Goal: Book appointment/travel/reservation

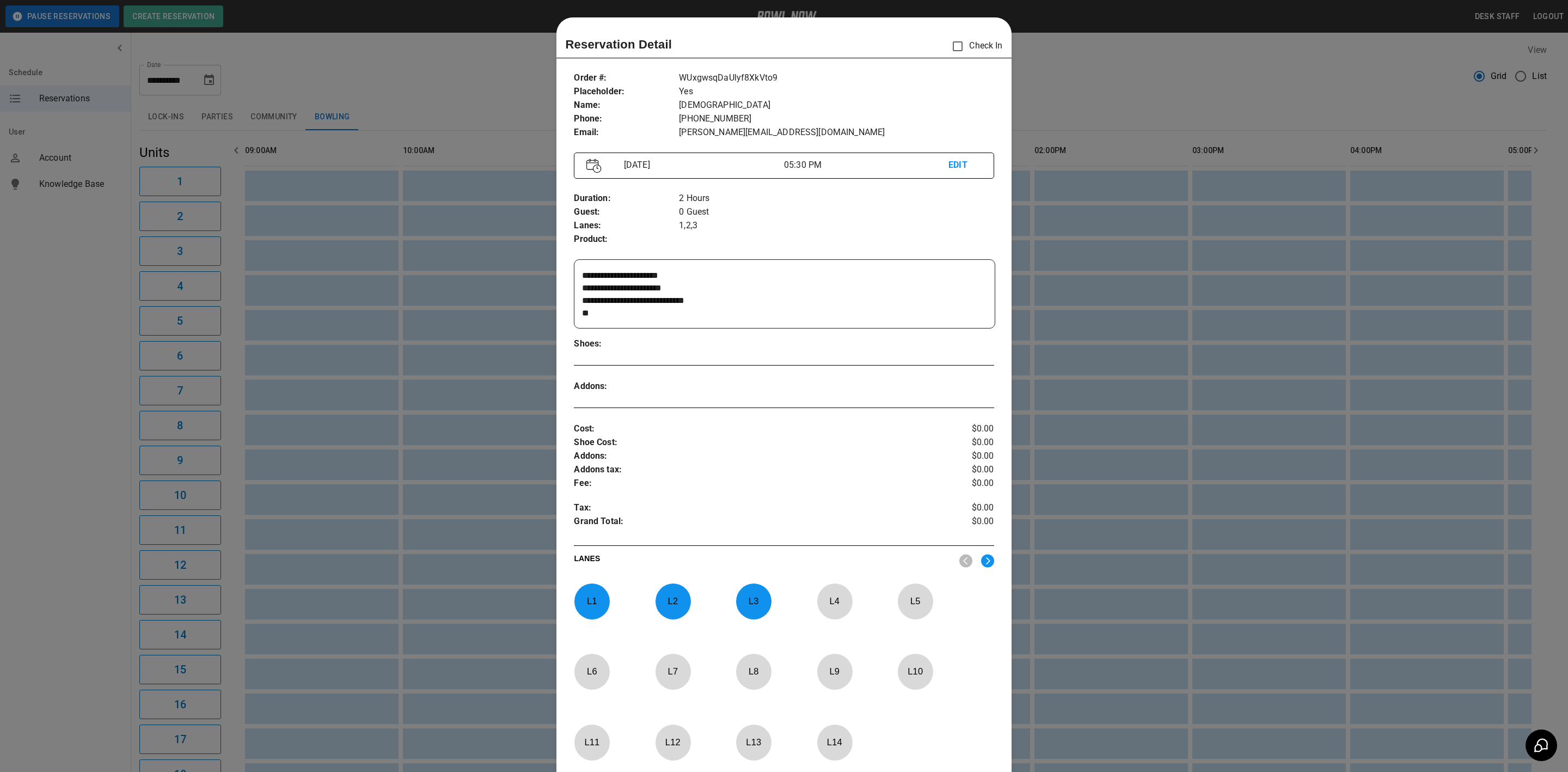
scroll to position [17, 0]
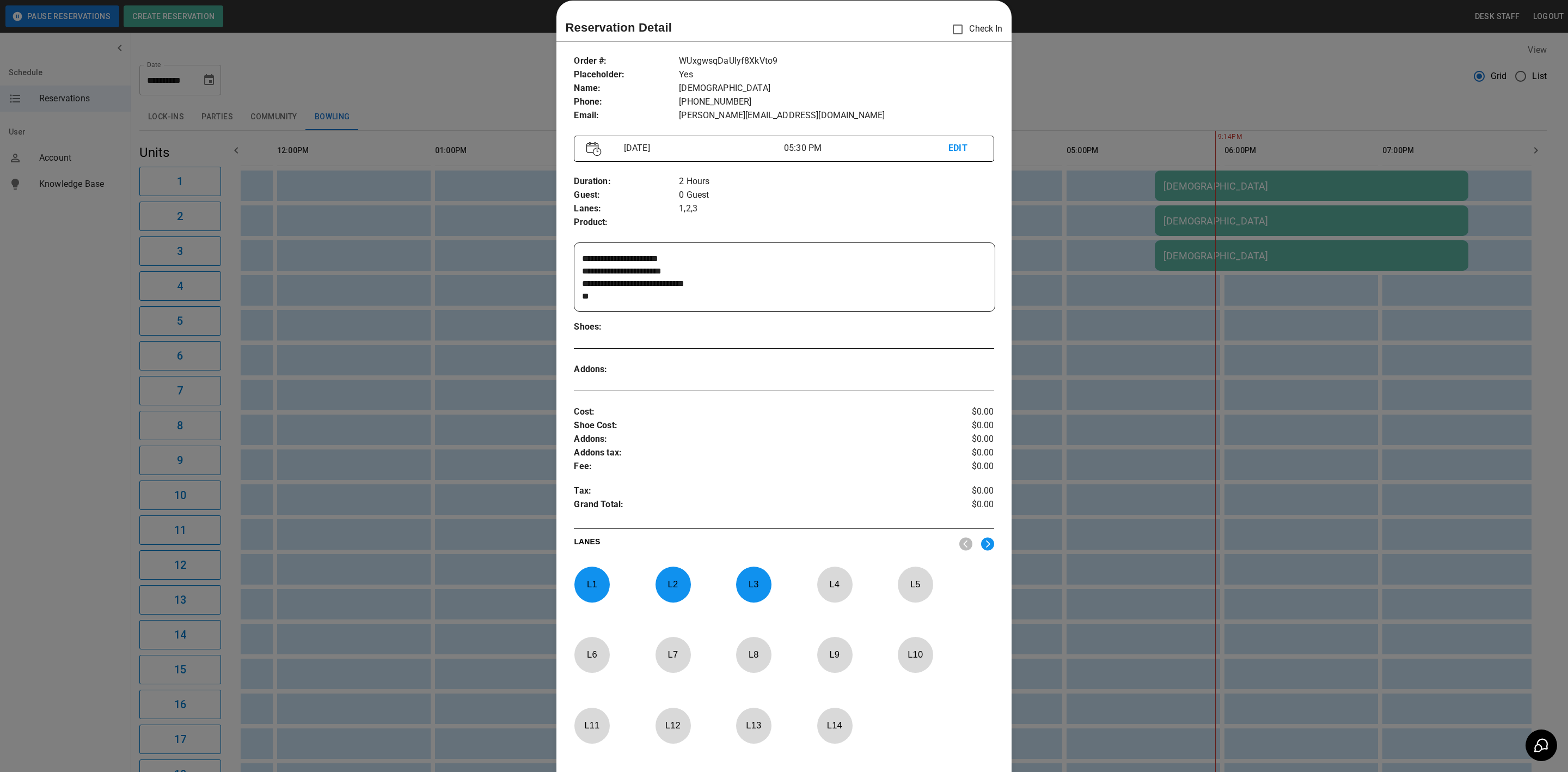
click at [1095, 203] on div at bounding box center [784, 386] width 1568 height 772
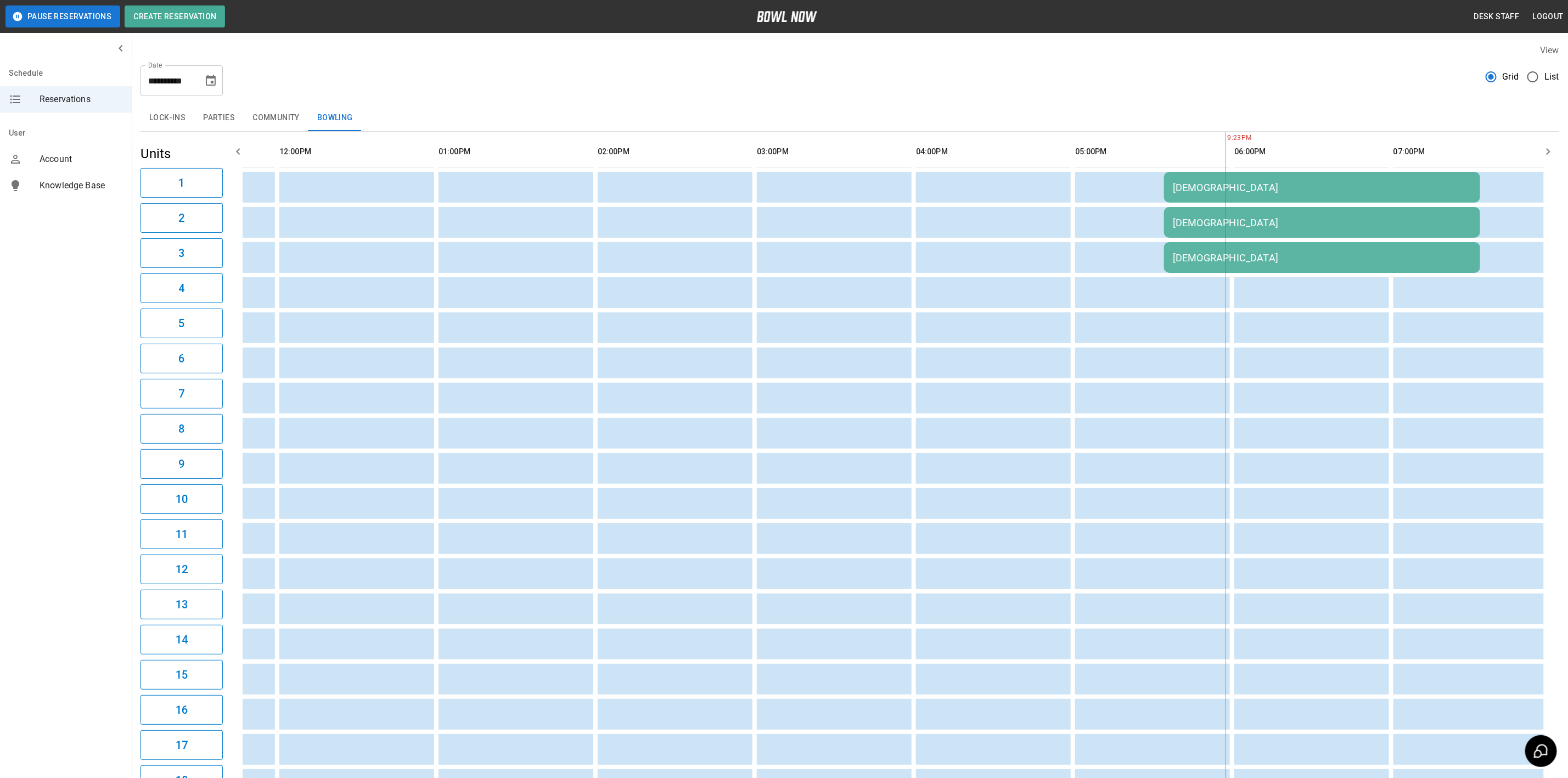
click at [205, 80] on icon "Choose date, selected date is Aug 29, 2025" at bounding box center [211, 81] width 14 height 14
drag, startPoint x: 229, startPoint y: 244, endPoint x: 388, endPoint y: 196, distance: 166.1
click at [229, 244] on button "30" at bounding box center [233, 243] width 19 height 19
type input "**********"
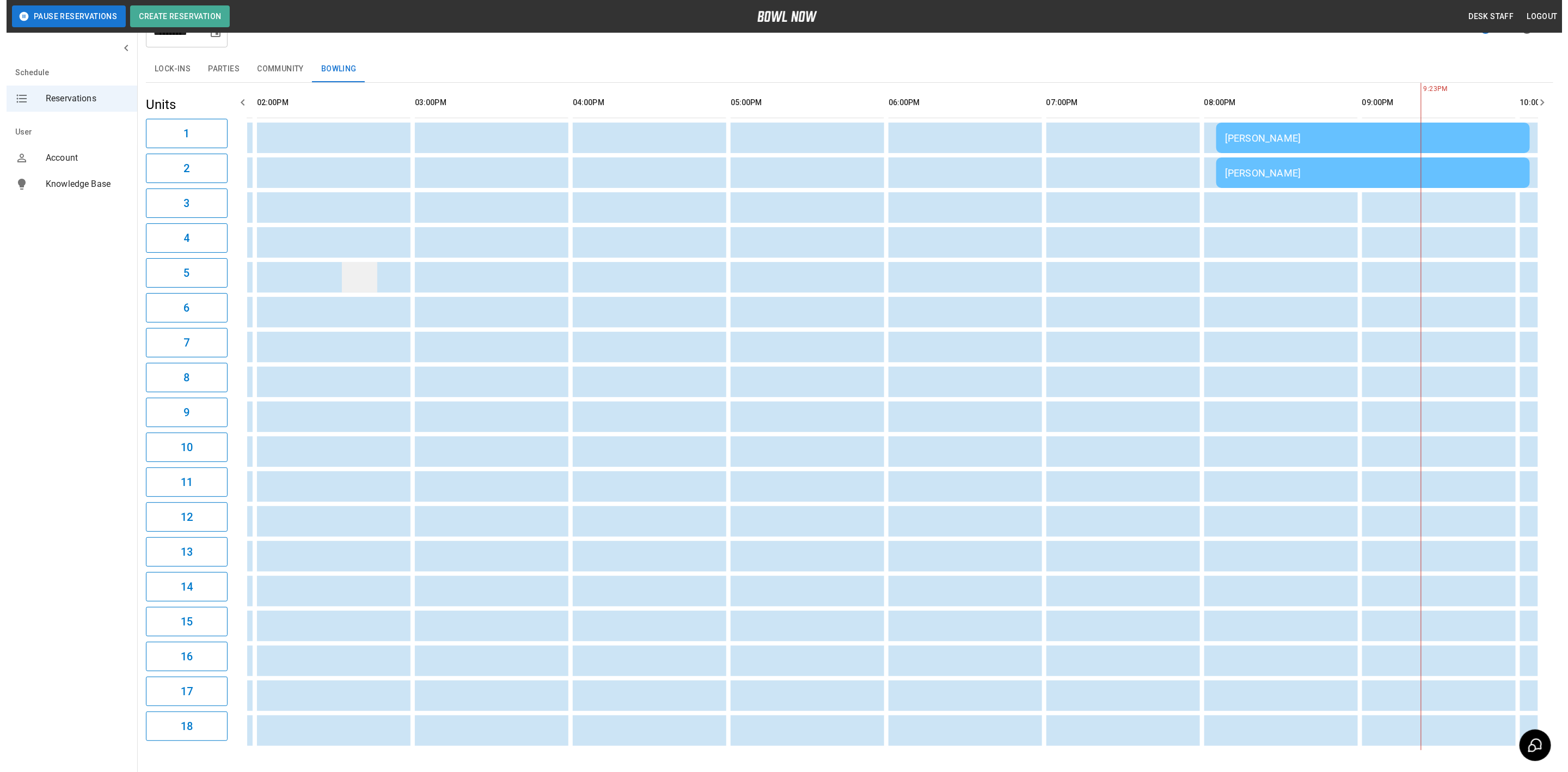
scroll to position [0, 0]
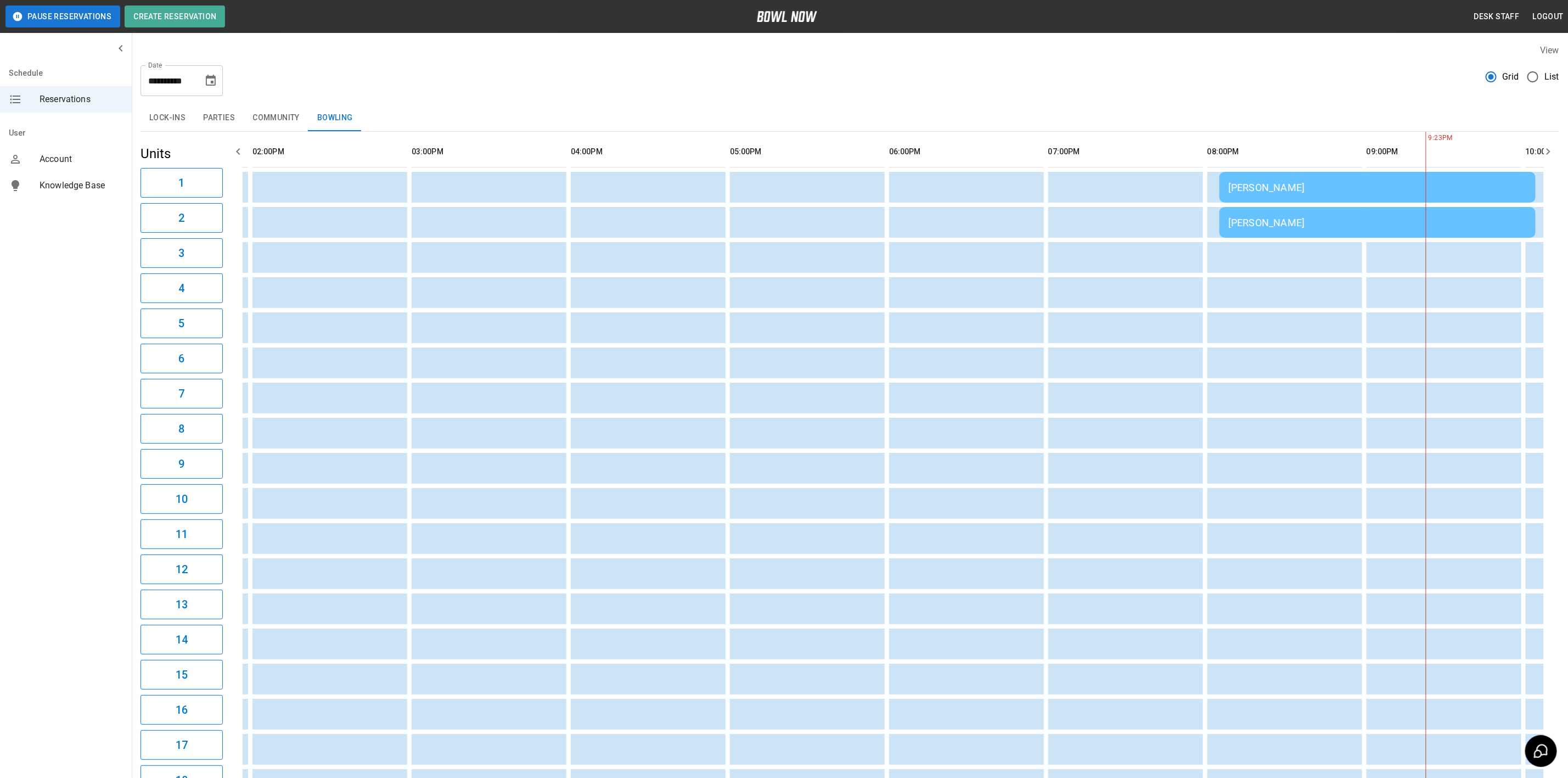
drag, startPoint x: 225, startPoint y: 124, endPoint x: 253, endPoint y: 152, distance: 39.6
click at [225, 124] on button "Parties" at bounding box center [219, 118] width 50 height 26
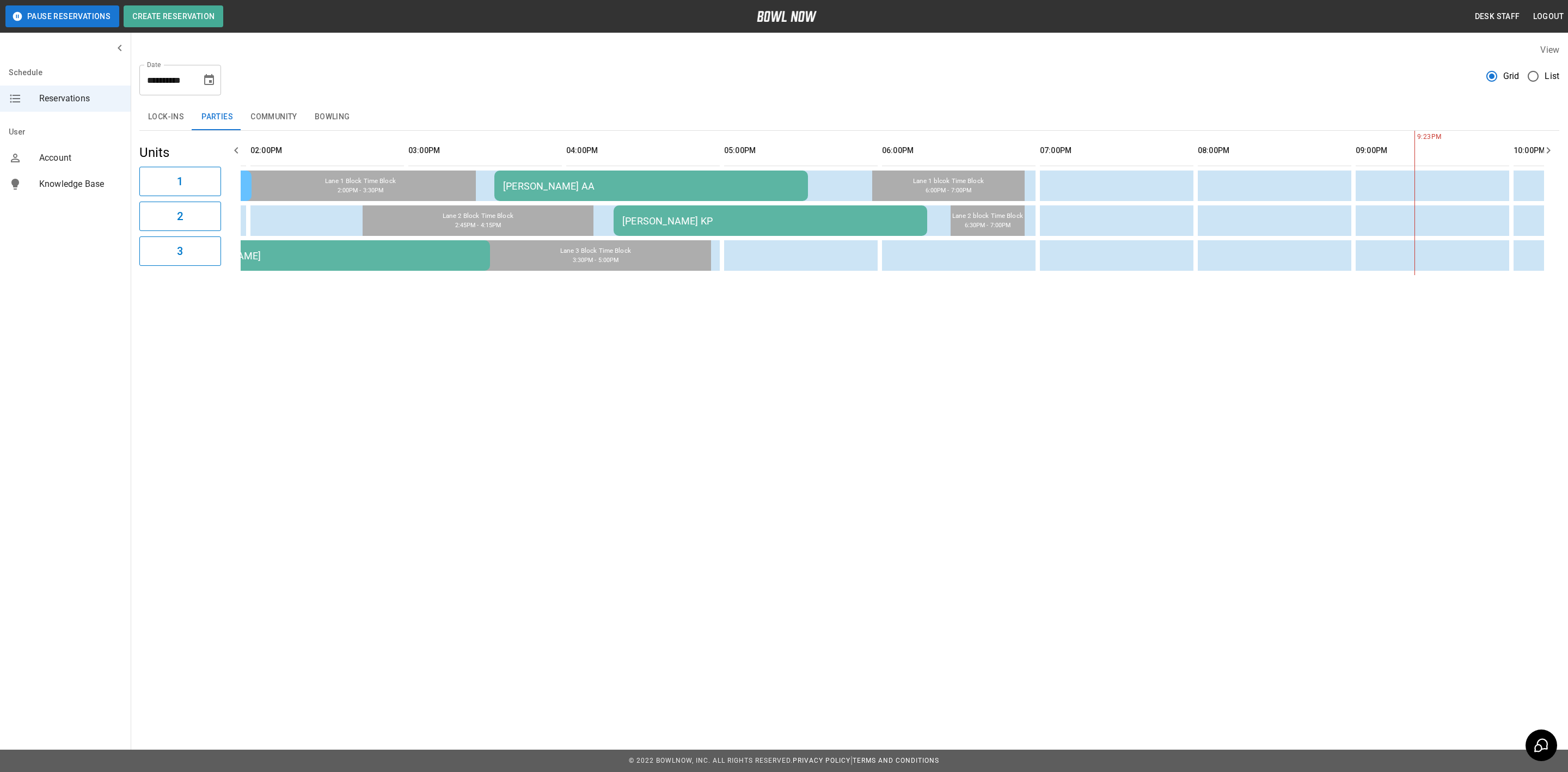
click at [337, 121] on button "Bowling" at bounding box center [332, 117] width 53 height 26
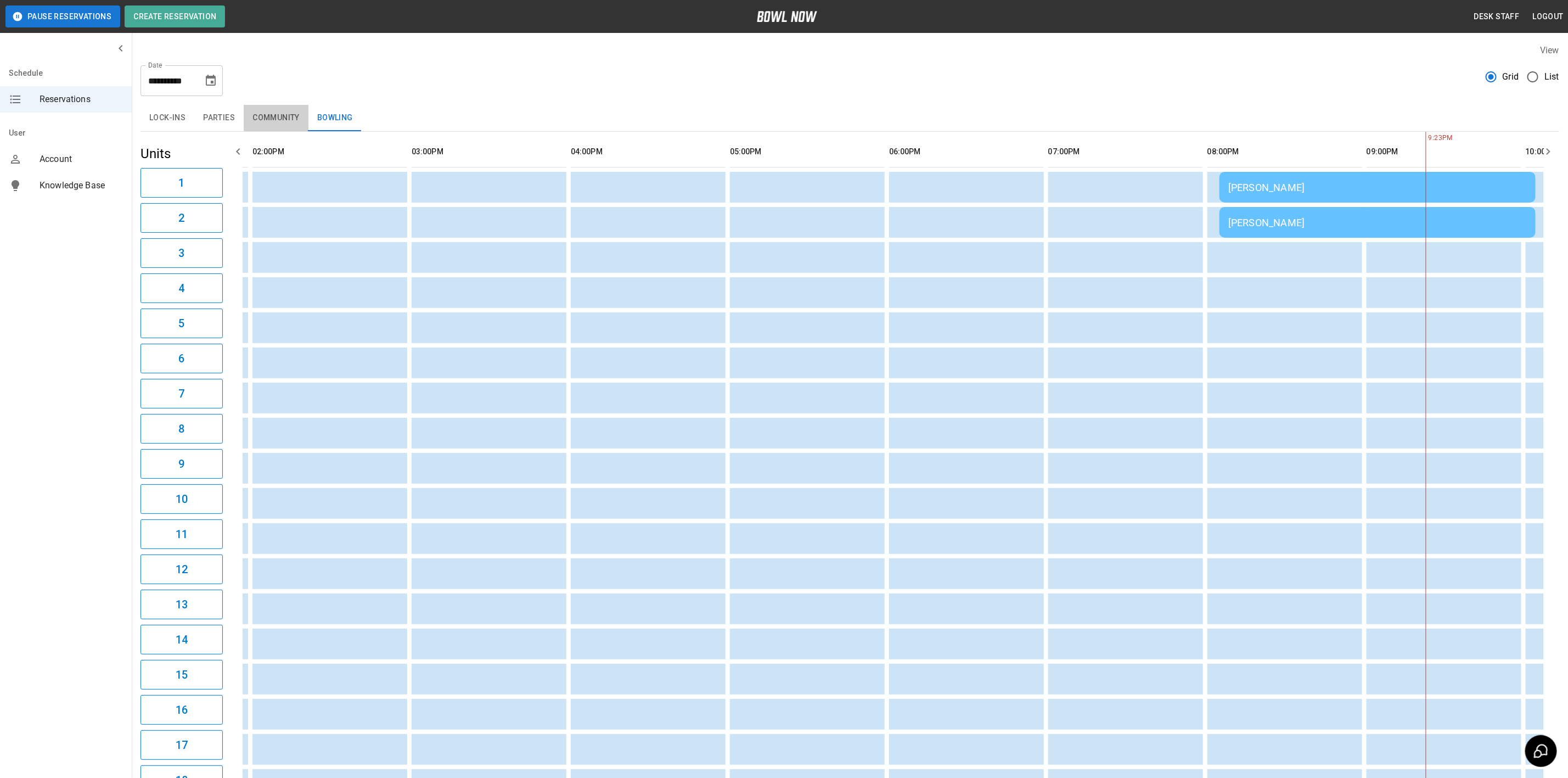
click at [275, 113] on button "Community" at bounding box center [276, 118] width 65 height 26
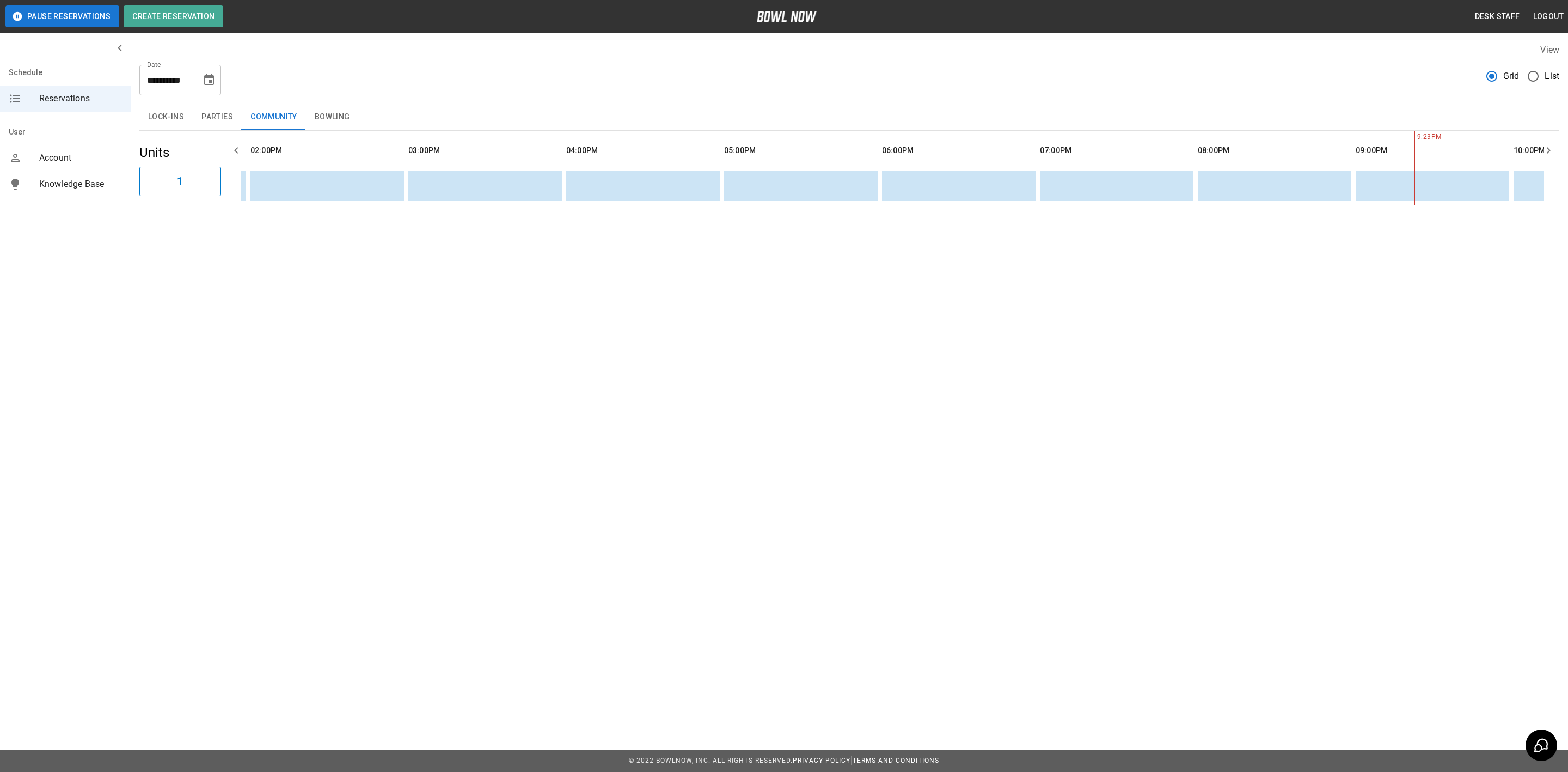
drag, startPoint x: 753, startPoint y: 218, endPoint x: 757, endPoint y: 211, distance: 8.1
click at [757, 211] on div "**********" at bounding box center [849, 124] width 1437 height 179
click at [655, 146] on th "sticky table" at bounding box center [669, 150] width 35 height 31
